Goal: Information Seeking & Learning: Learn about a topic

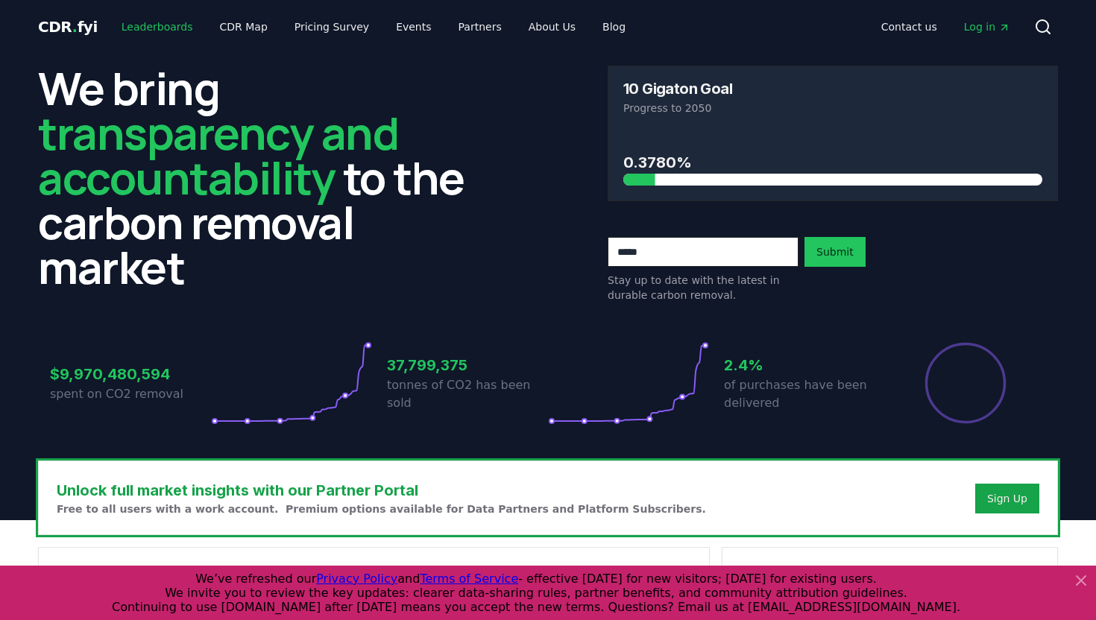
click at [135, 22] on link "Leaderboards" at bounding box center [157, 26] width 95 height 27
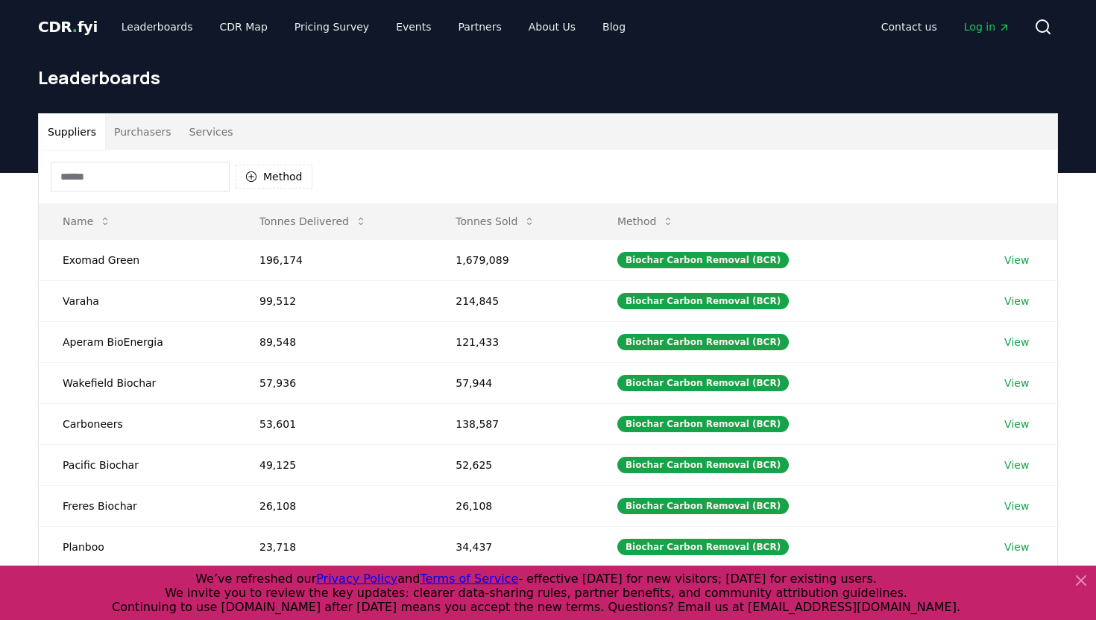
click at [186, 172] on input at bounding box center [140, 177] width 179 height 30
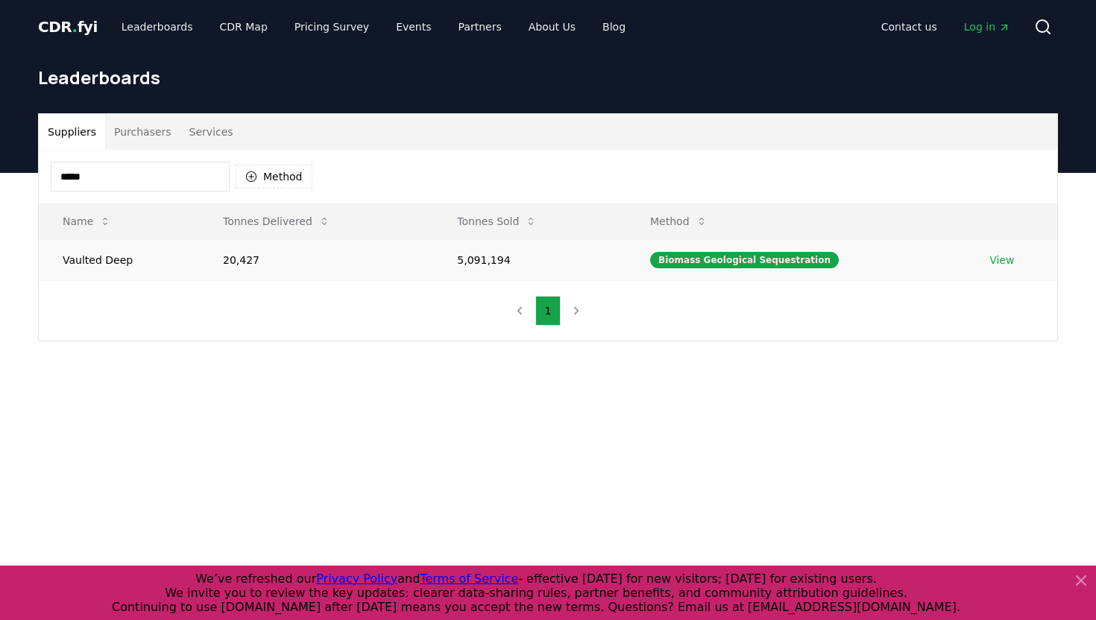
type input "*****"
click at [991, 262] on link "View" at bounding box center [1001, 260] width 25 height 15
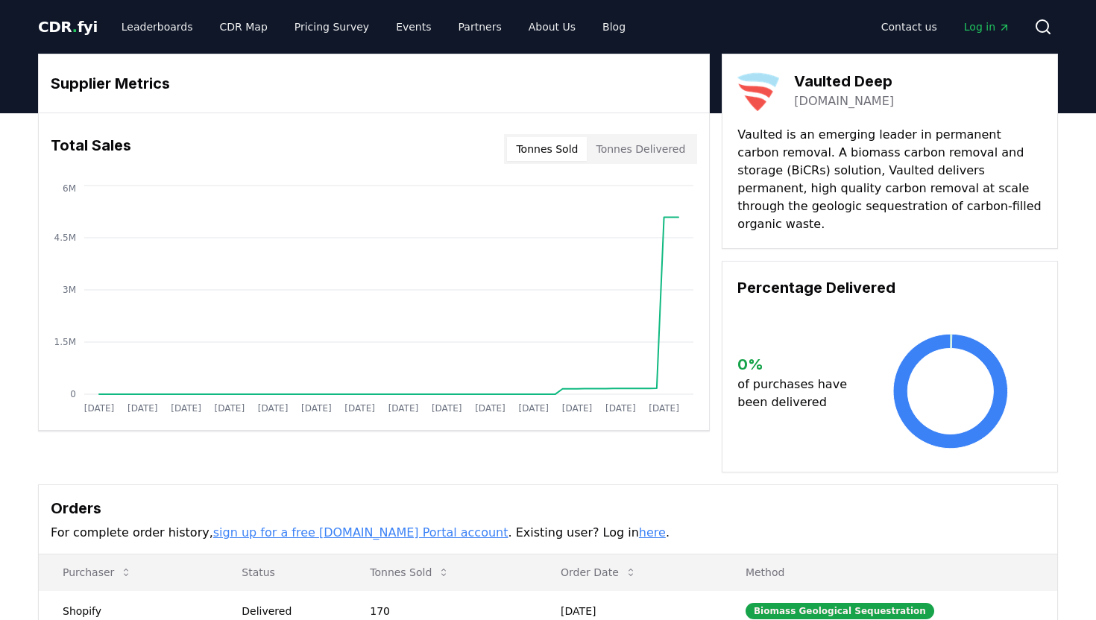
click at [628, 157] on button "Tonnes Delivered" at bounding box center [640, 149] width 107 height 24
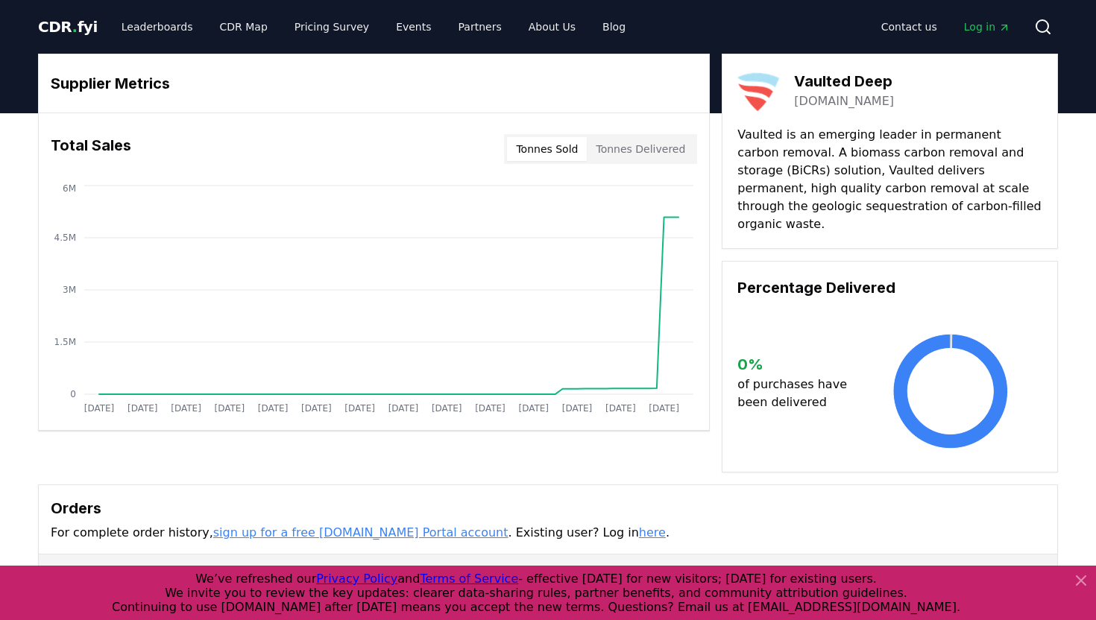
click at [546, 153] on button "Tonnes Sold" at bounding box center [547, 149] width 80 height 24
click at [631, 150] on button "Tonnes Delivered" at bounding box center [640, 149] width 107 height 24
click at [547, 150] on button "Tonnes Sold" at bounding box center [547, 149] width 80 height 24
click at [644, 150] on button "Tonnes Delivered" at bounding box center [640, 149] width 107 height 24
click at [561, 155] on button "Tonnes Sold" at bounding box center [547, 149] width 80 height 24
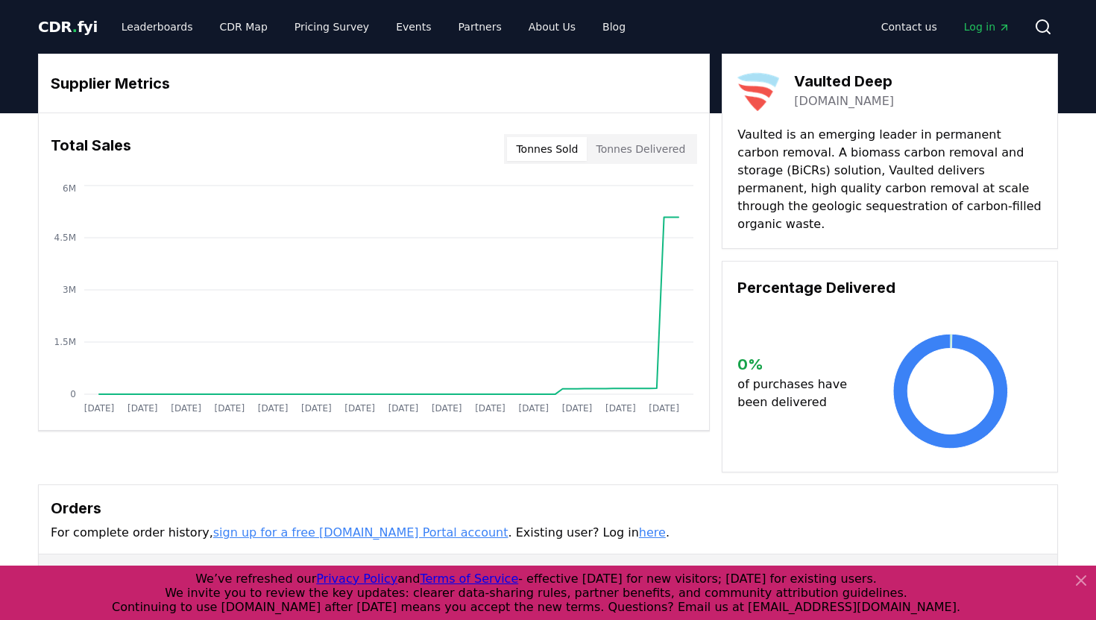
click at [658, 151] on button "Tonnes Delivered" at bounding box center [640, 149] width 107 height 24
click at [558, 151] on button "Tonnes Sold" at bounding box center [547, 149] width 80 height 24
click at [642, 147] on button "Tonnes Delivered" at bounding box center [640, 149] width 107 height 24
click at [711, 254] on div "Supplier Metrics Total Sales Tonnes Sold Tonnes Delivered [DATE] [DATE] [DATE] …" at bounding box center [548, 263] width 1020 height 419
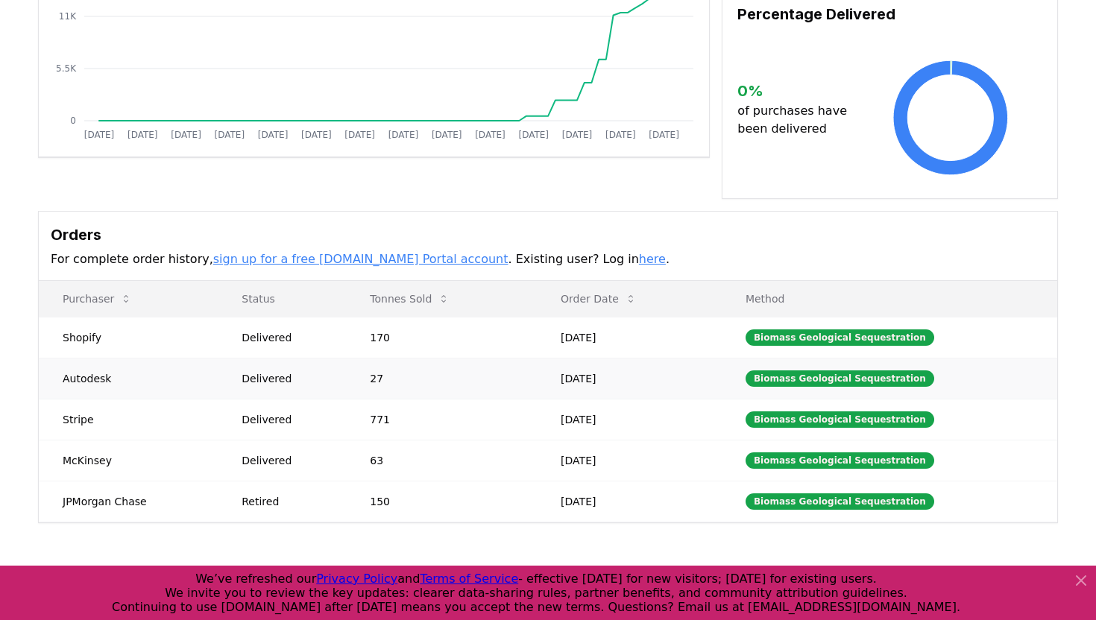
scroll to position [382, 0]
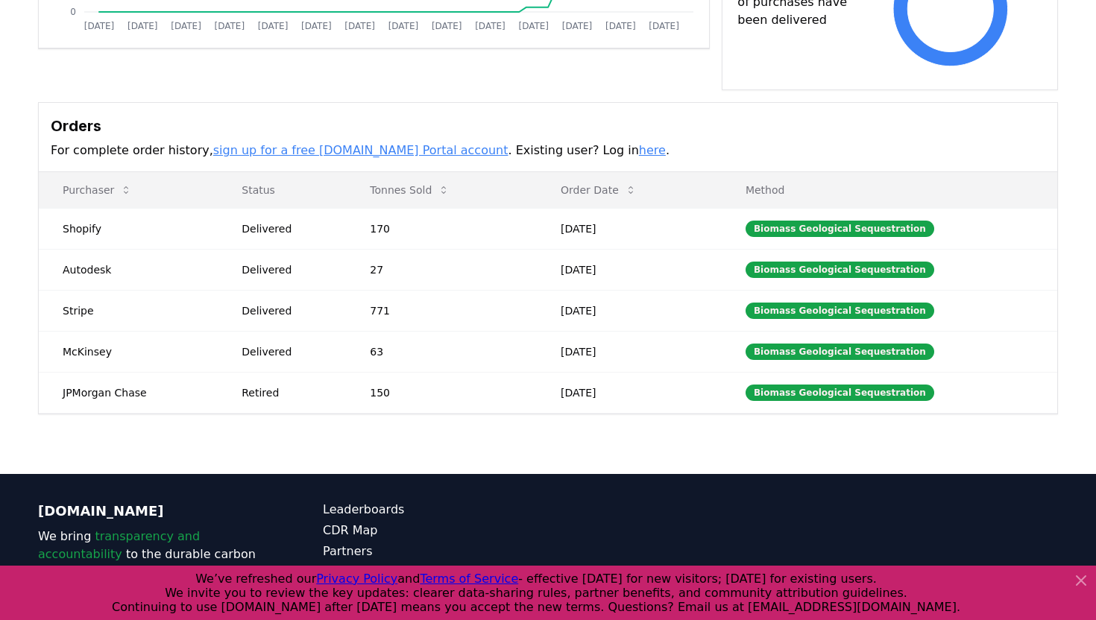
click at [1074, 580] on icon at bounding box center [1081, 581] width 18 height 18
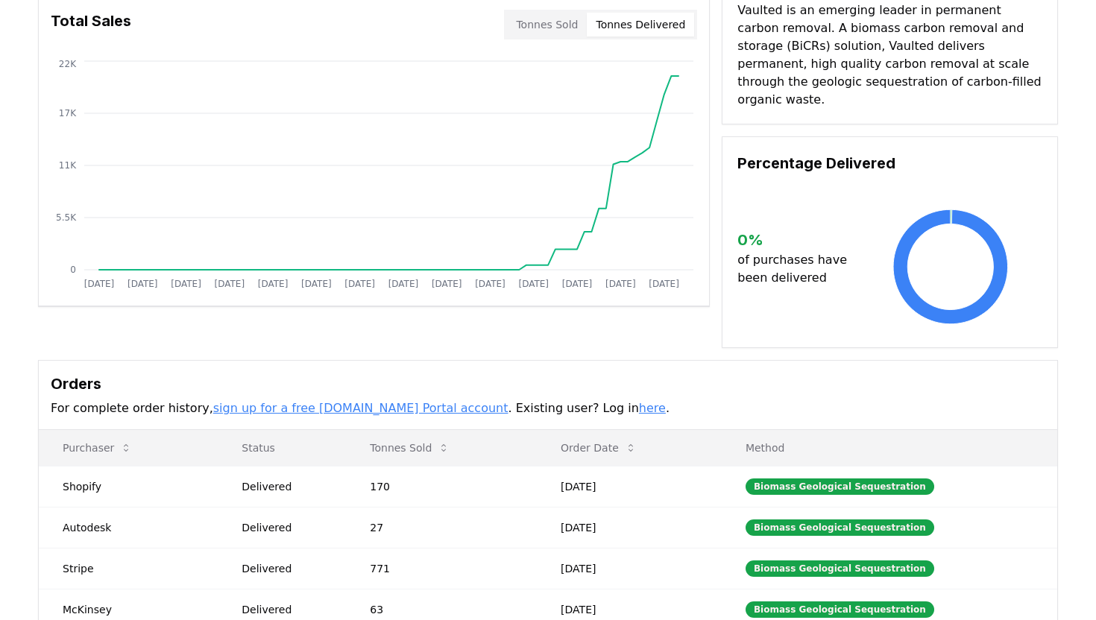
scroll to position [0, 0]
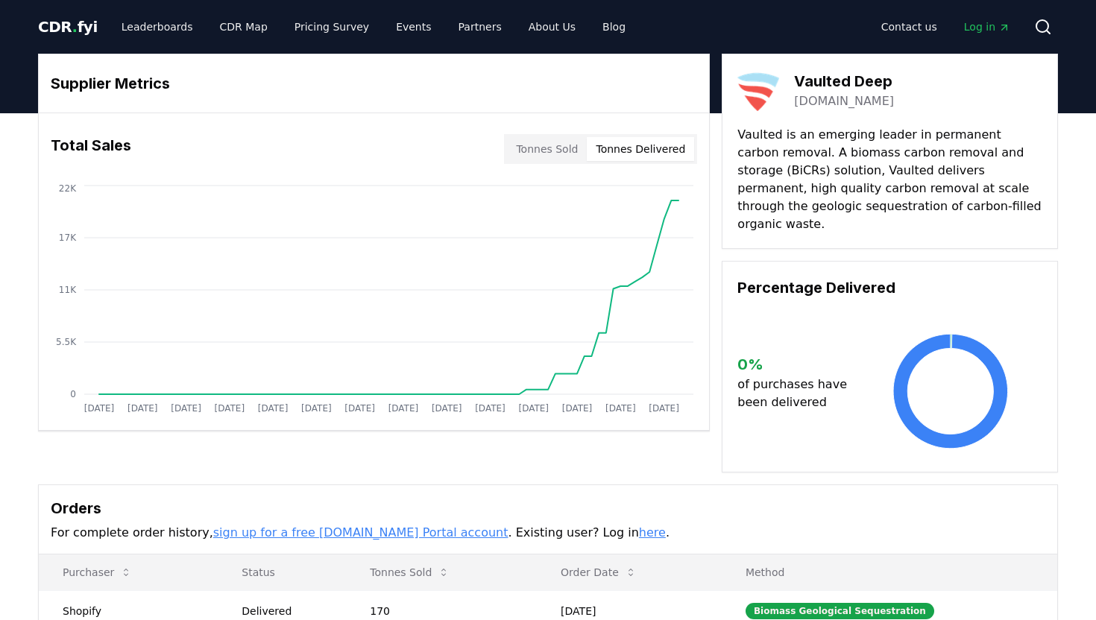
click at [561, 148] on button "Tonnes Sold" at bounding box center [547, 149] width 80 height 24
click at [651, 149] on button "Tonnes Delivered" at bounding box center [640, 149] width 107 height 24
